Goal: Information Seeking & Learning: Learn about a topic

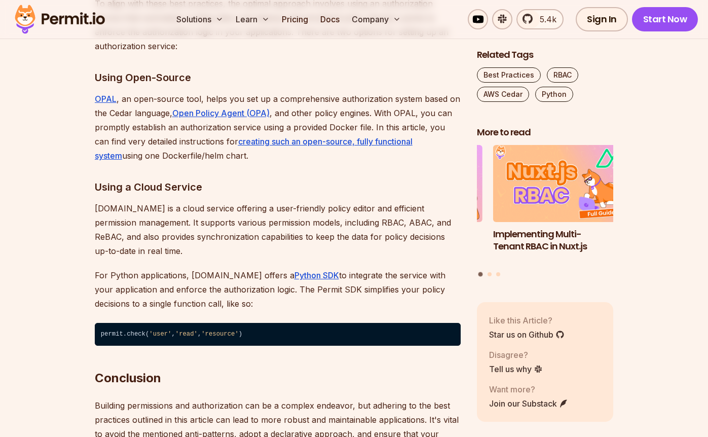
scroll to position [3343, 0]
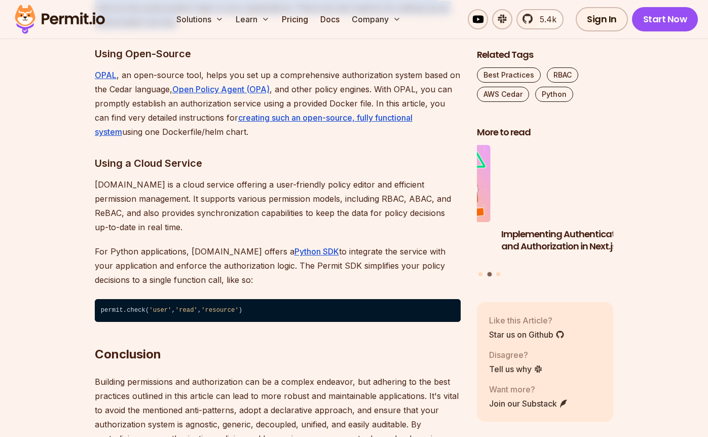
drag, startPoint x: 94, startPoint y: 240, endPoint x: 210, endPoint y: 281, distance: 123.0
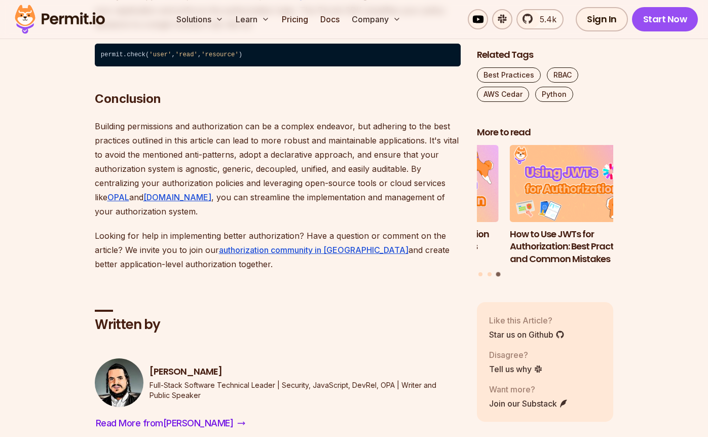
scroll to position [3646, 0]
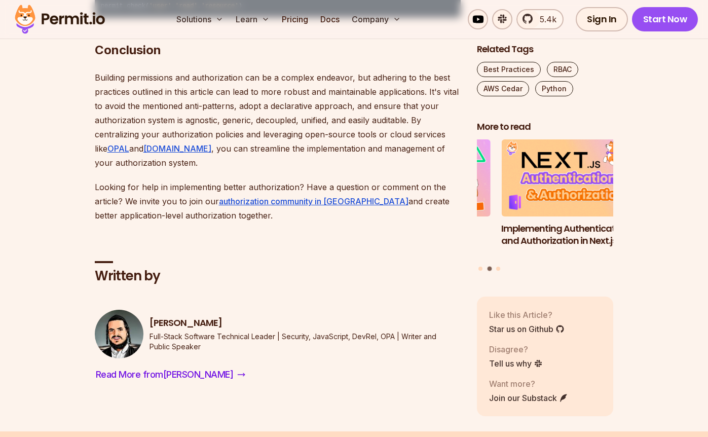
drag, startPoint x: 175, startPoint y: 249, endPoint x: 153, endPoint y: 240, distance: 24.1
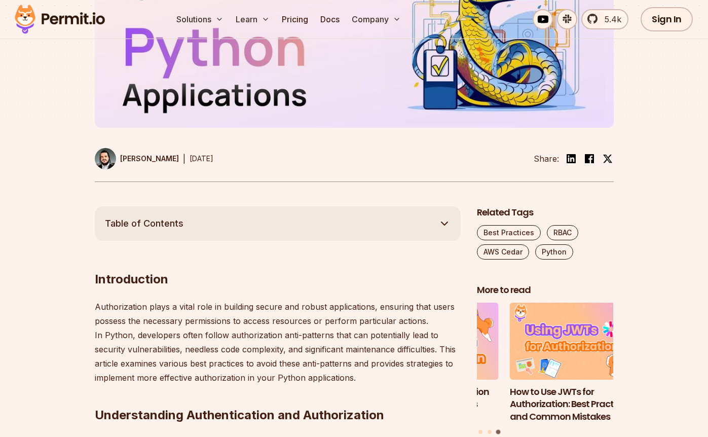
scroll to position [0, 0]
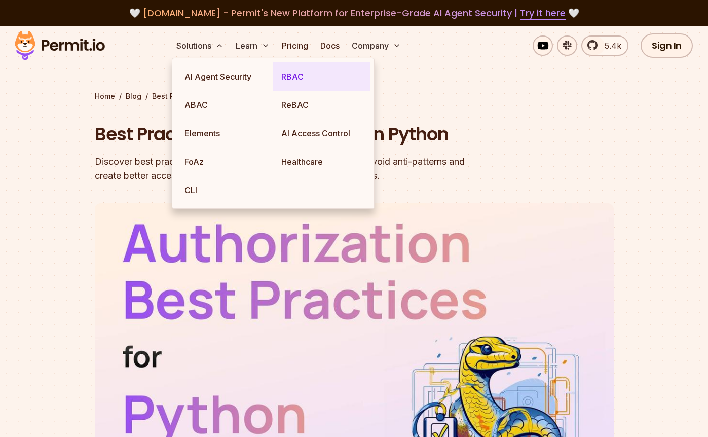
click at [302, 80] on link "RBAC" at bounding box center [321, 76] width 97 height 28
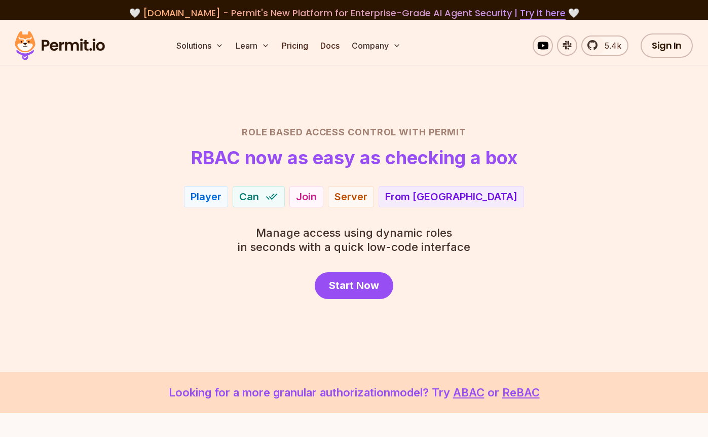
click at [527, 259] on div "Role Based Access Control with Permit RBAC now as easy as checking a box Player…" at bounding box center [353, 212] width 659 height 174
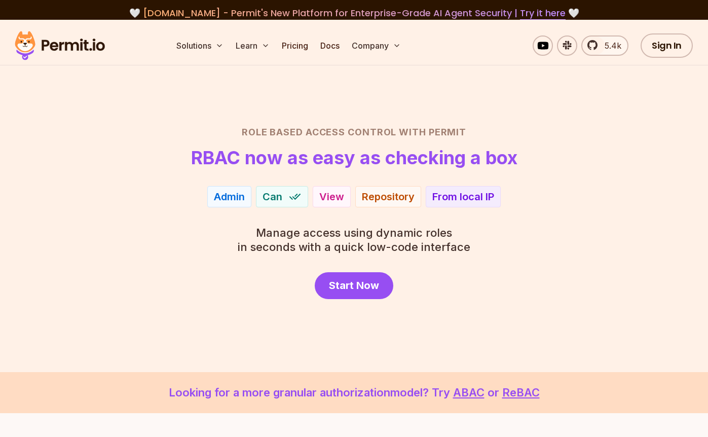
click at [583, 257] on div "Role Based Access Control with Permit RBAC now as easy as checking a box Admin …" at bounding box center [353, 212] width 659 height 174
click at [300, 51] on link "Pricing" at bounding box center [295, 45] width 34 height 20
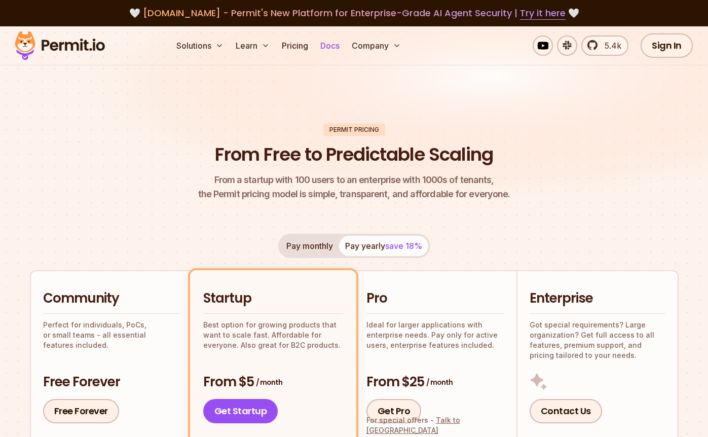
click at [334, 43] on link "Docs" at bounding box center [329, 45] width 27 height 20
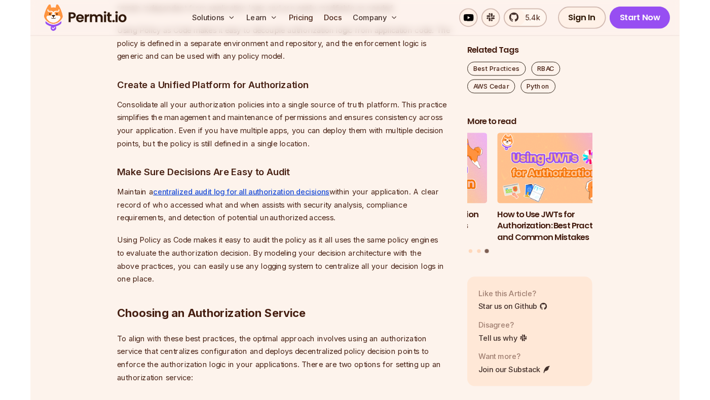
scroll to position [3039, 0]
